Goal: Find specific page/section: Find specific page/section

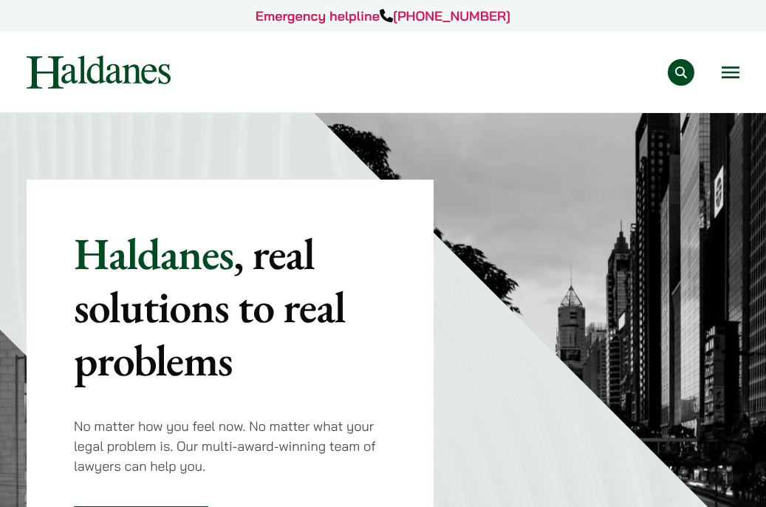
click at [729, 71] on button "Open menu" at bounding box center [731, 72] width 18 height 12
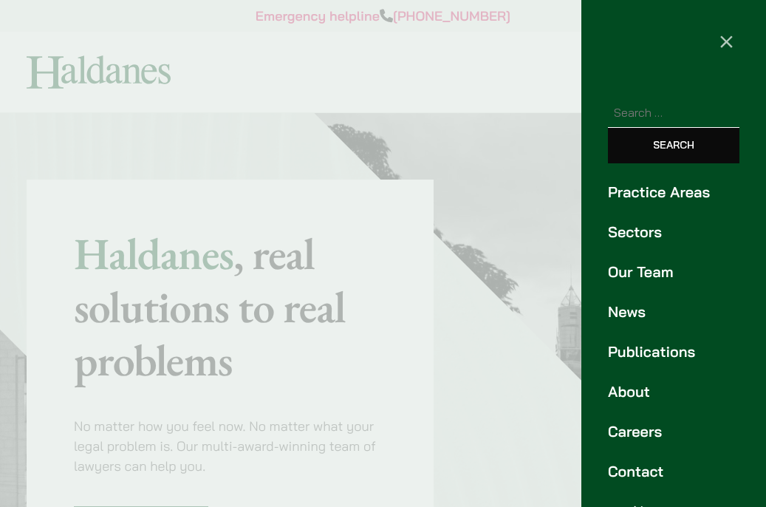
click at [729, 71] on button "×" at bounding box center [726, 40] width 80 height 80
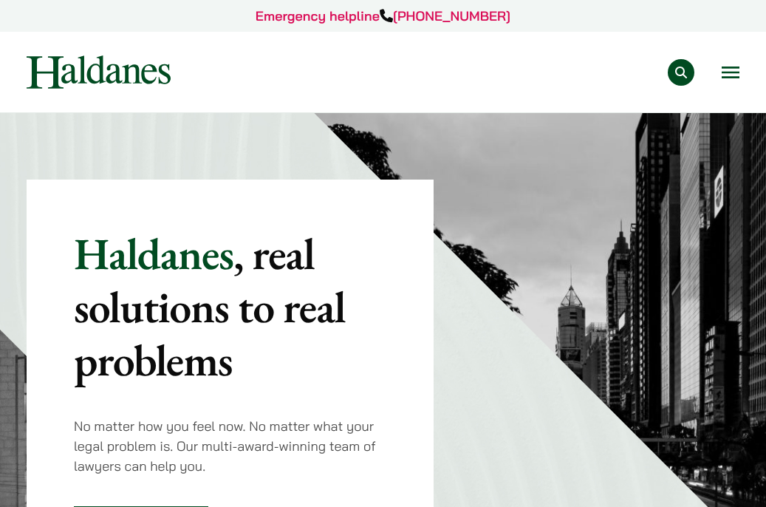
click at [729, 71] on button "Open menu" at bounding box center [731, 72] width 18 height 12
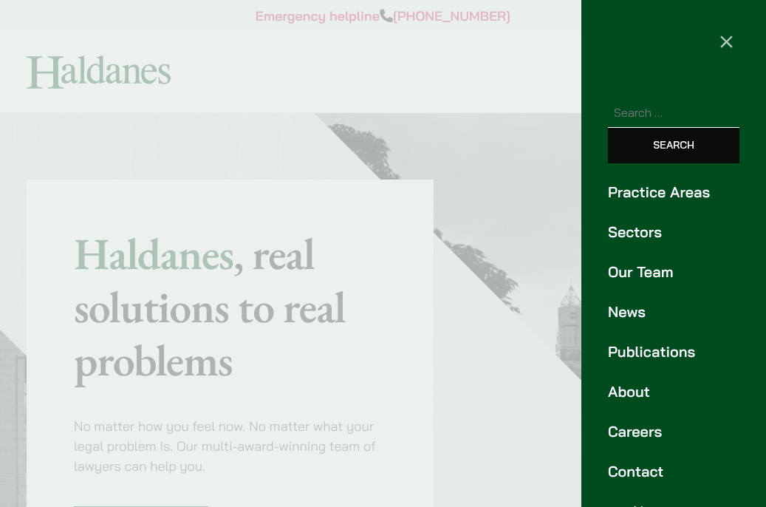
click at [629, 459] on ul "Practice Areas Sectors Our Team News Publications About Careers Contact" at bounding box center [673, 331] width 185 height 301
click at [630, 478] on link "Contact" at bounding box center [674, 471] width 132 height 22
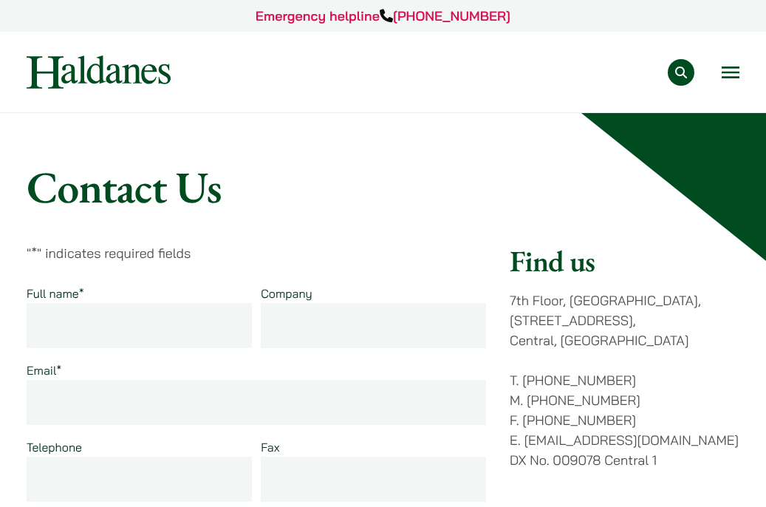
click at [725, 78] on button "Open menu" at bounding box center [731, 72] width 18 height 12
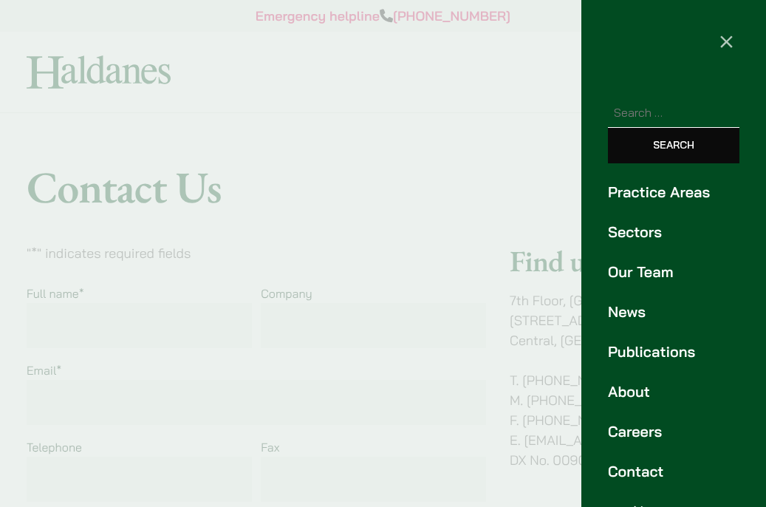
click at [672, 182] on link "Practice Areas" at bounding box center [674, 192] width 132 height 22
